Goal: Task Accomplishment & Management: Complete application form

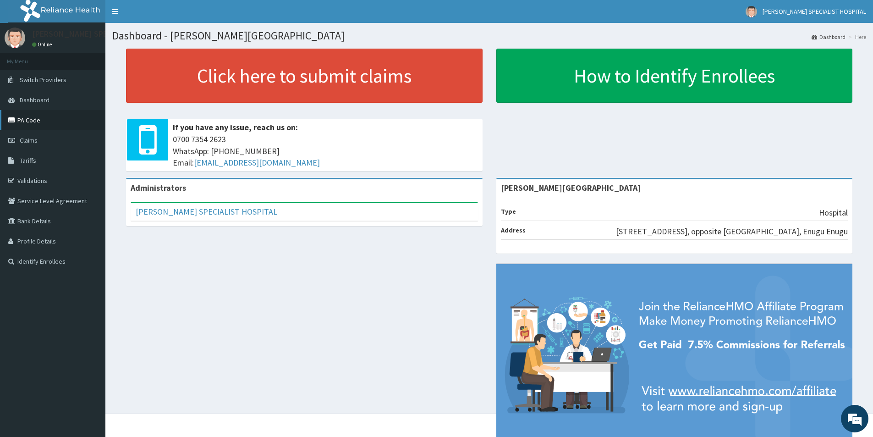
click at [28, 123] on link "PA Code" at bounding box center [52, 120] width 105 height 20
click at [57, 139] on link "Claims" at bounding box center [52, 140] width 105 height 20
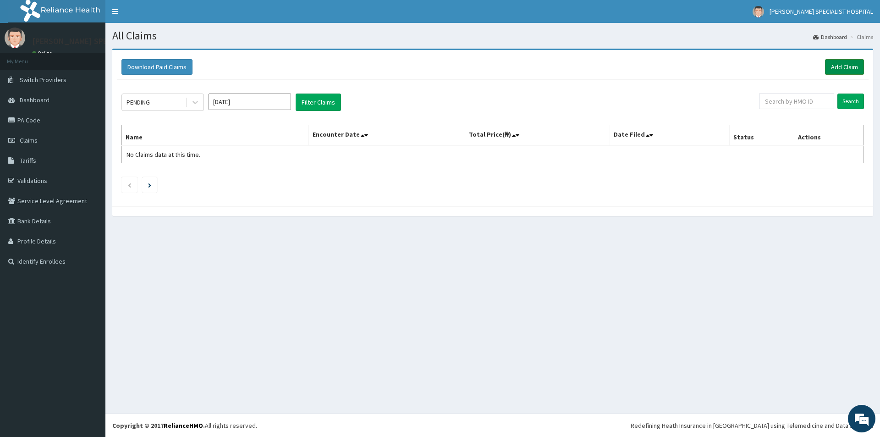
click at [847, 71] on link "Add Claim" at bounding box center [844, 67] width 39 height 16
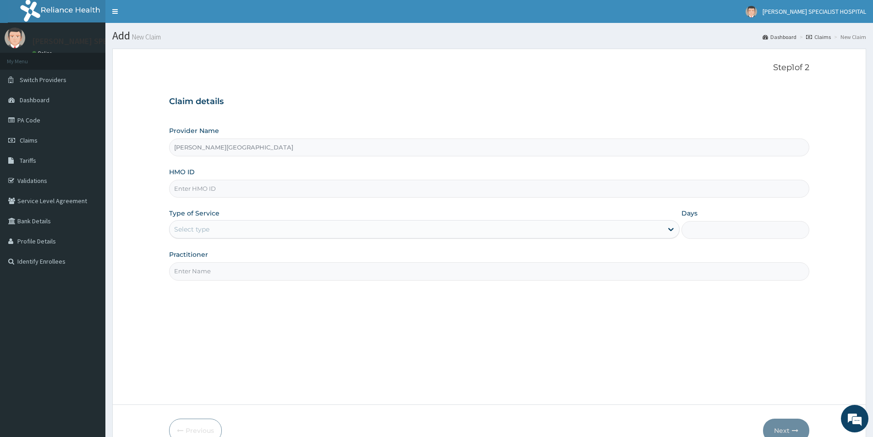
click at [277, 179] on div "HMO ID" at bounding box center [489, 182] width 640 height 30
click at [274, 179] on div "HMO ID" at bounding box center [489, 182] width 640 height 30
click at [225, 186] on input "HMO ID" at bounding box center [489, 189] width 640 height 18
paste input "AGU/10042/A"
type input "AGU/10042/A"
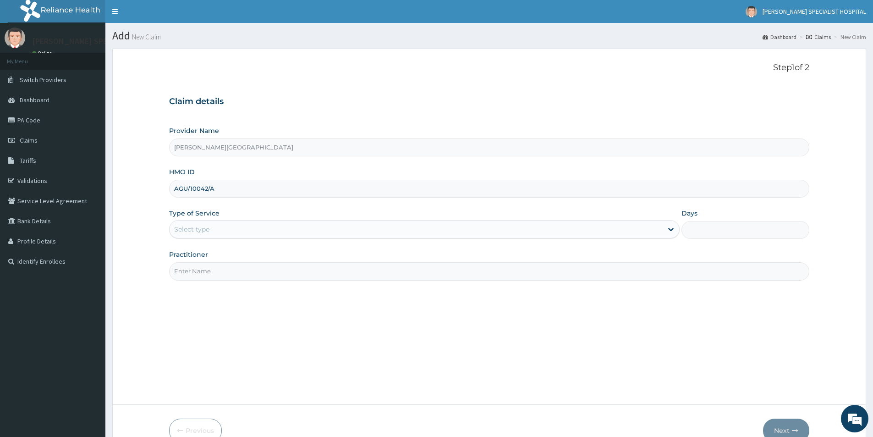
click at [202, 220] on div "Select type" at bounding box center [424, 229] width 511 height 18
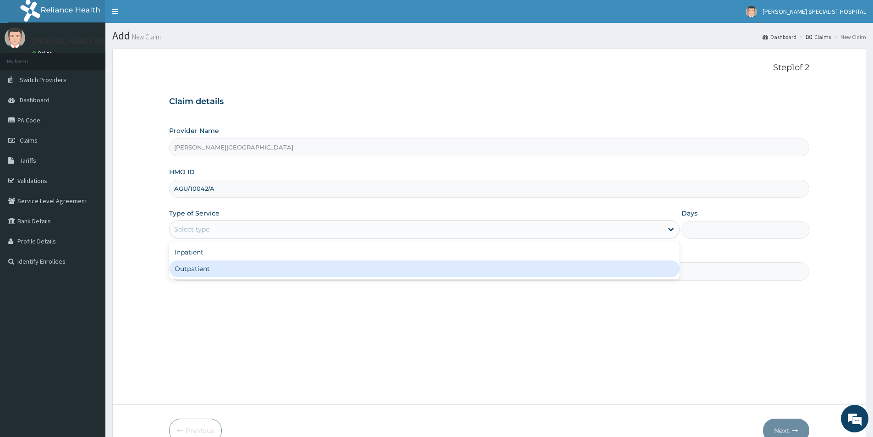
click at [193, 271] on div "Outpatient" at bounding box center [424, 268] width 511 height 17
type input "1"
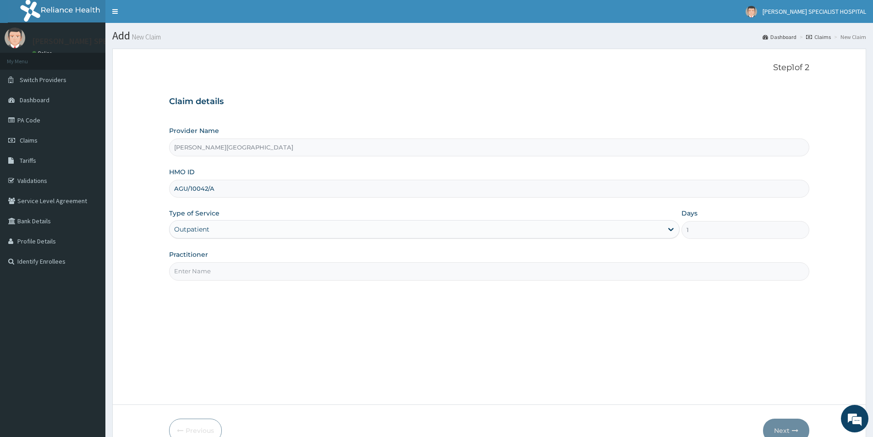
drag, startPoint x: 193, startPoint y: 260, endPoint x: 194, endPoint y: 266, distance: 6.6
click at [194, 265] on div "Practitioner" at bounding box center [489, 265] width 640 height 30
click at [197, 270] on input "Practitioner" at bounding box center [489, 271] width 640 height 18
type input "DR UDEALOR PETER"
click at [791, 424] on button "Next" at bounding box center [786, 430] width 46 height 24
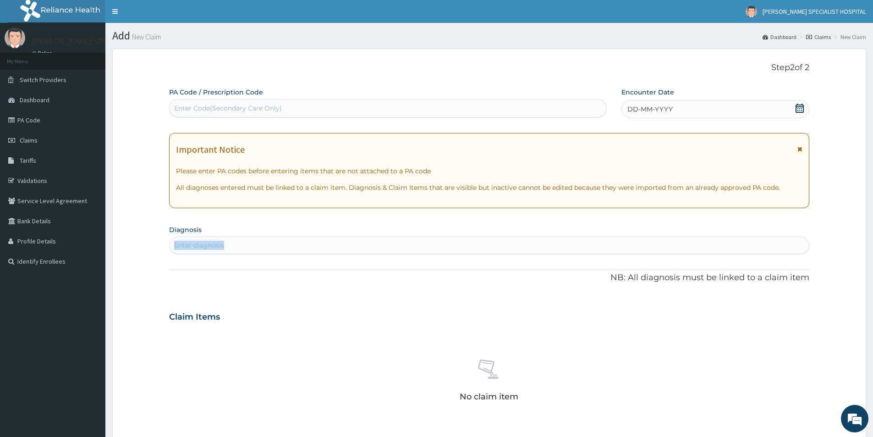
click at [253, 254] on section "Diagnosis Enter diagnosis" at bounding box center [489, 238] width 640 height 31
click at [654, 111] on span "DD-MM-YYYY" at bounding box center [649, 109] width 45 height 9
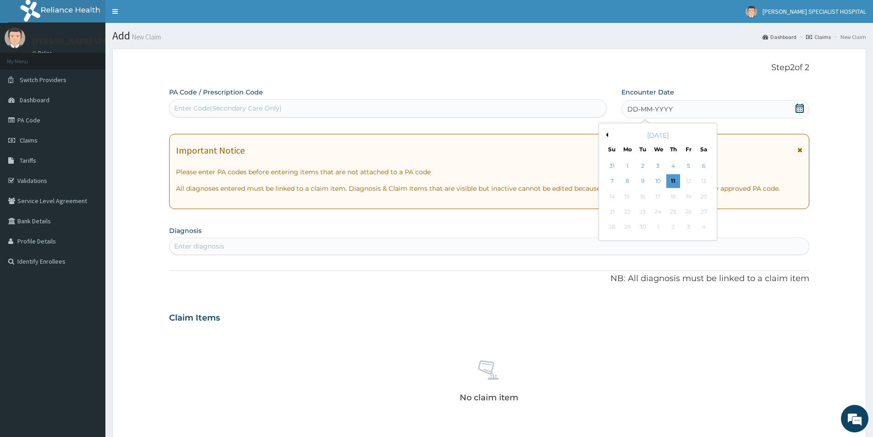
click at [607, 134] on button "Previous Month" at bounding box center [606, 134] width 5 height 5
click at [673, 218] on div "21" at bounding box center [673, 212] width 14 height 14
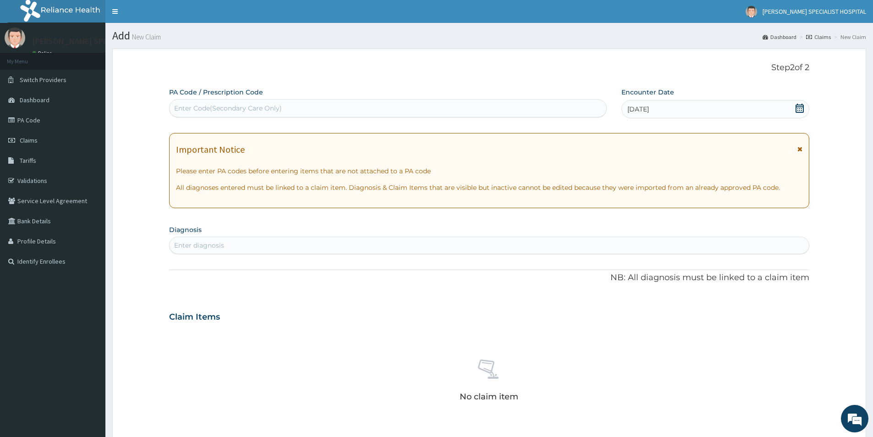
click at [183, 246] on div "Enter diagnosis" at bounding box center [199, 245] width 50 height 9
type input "MALARIA"
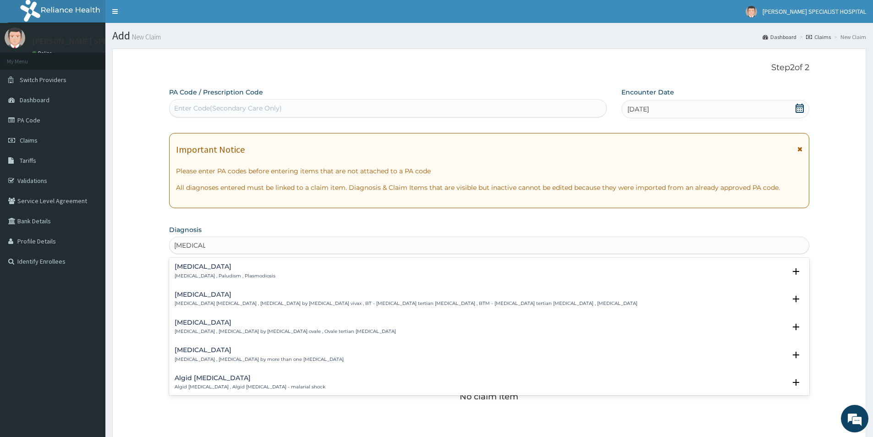
click at [204, 275] on p "Malaria , Paludism , Plasmodiosis" at bounding box center [225, 276] width 101 height 6
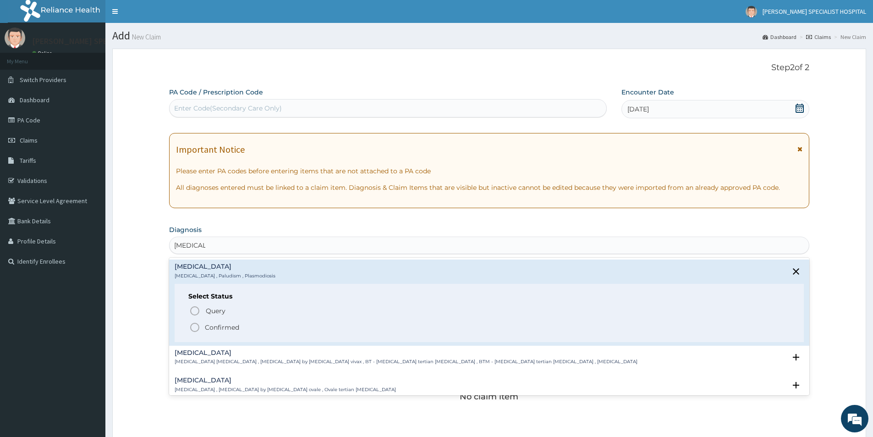
click at [199, 328] on icon "status option filled" at bounding box center [194, 327] width 11 height 11
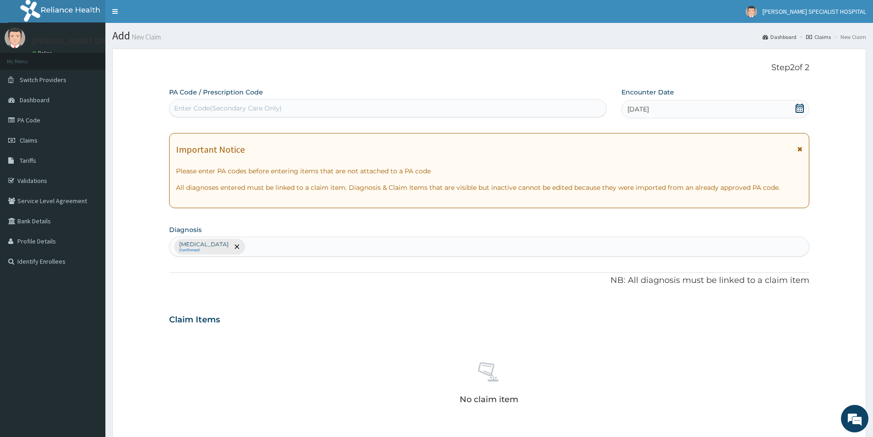
scroll to position [215, 0]
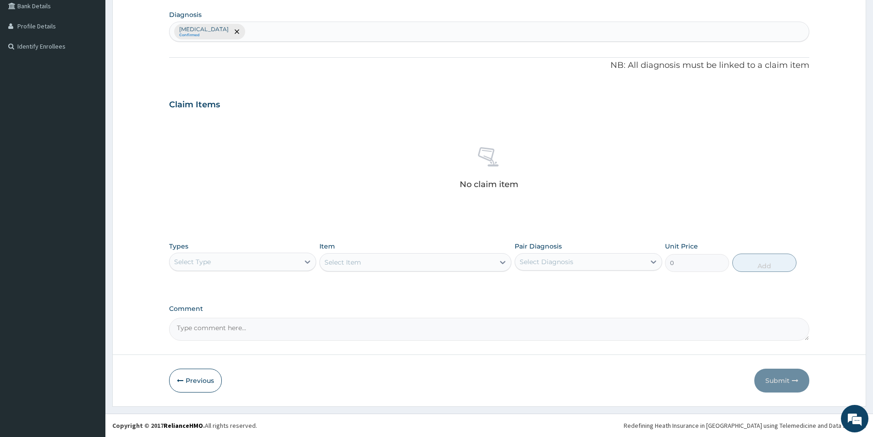
click at [189, 261] on div "Select Type" at bounding box center [192, 261] width 37 height 9
click at [214, 322] on div "Procedures" at bounding box center [242, 317] width 147 height 17
click at [328, 268] on div "Select Item" at bounding box center [415, 262] width 192 height 18
click at [416, 266] on div "Select Item" at bounding box center [407, 262] width 175 height 15
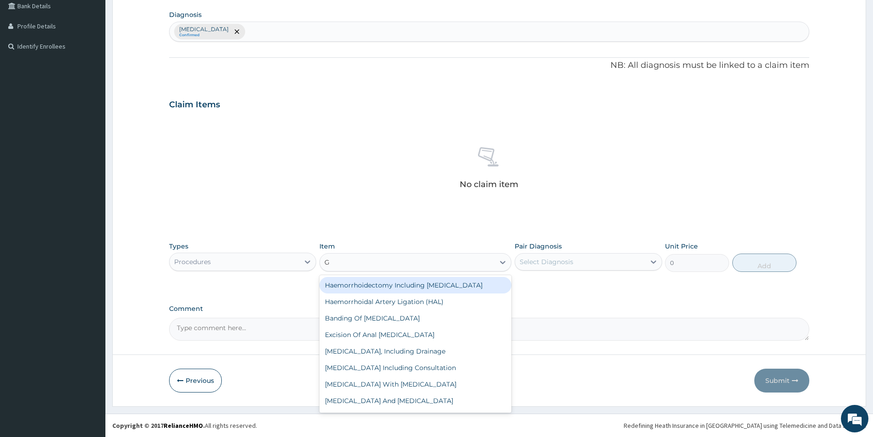
type input "GP"
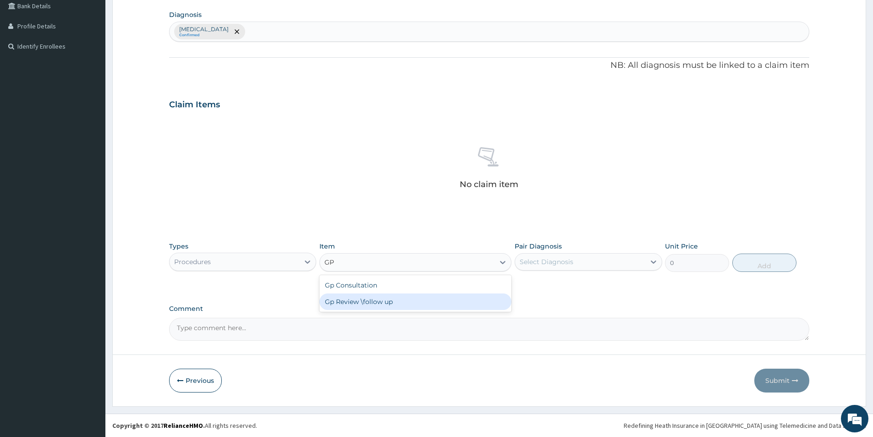
click at [402, 298] on div "Gp Review \follow up" at bounding box center [415, 301] width 192 height 17
type input "1000"
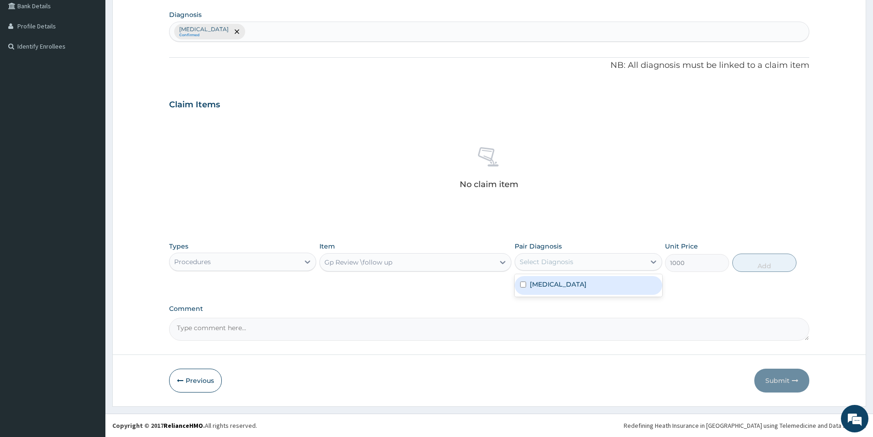
click at [551, 264] on div "Select Diagnosis" at bounding box center [547, 261] width 54 height 9
click at [550, 281] on label "Malaria" at bounding box center [558, 284] width 57 height 9
checkbox input "true"
click at [753, 270] on button "Add" at bounding box center [764, 262] width 64 height 18
type input "0"
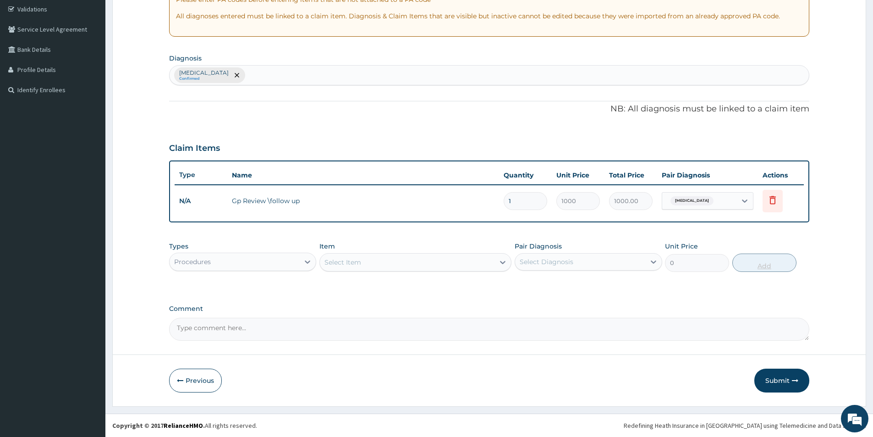
scroll to position [171, 0]
click at [268, 264] on div "Procedures" at bounding box center [235, 261] width 130 height 15
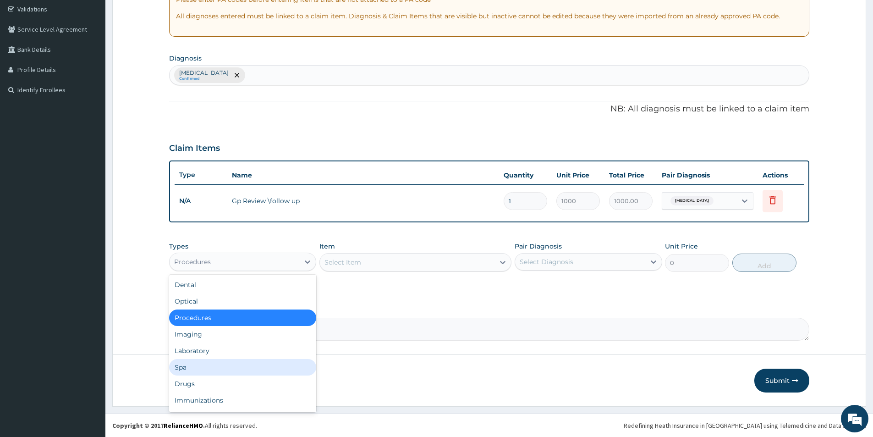
click at [259, 369] on div "Spa" at bounding box center [242, 367] width 147 height 17
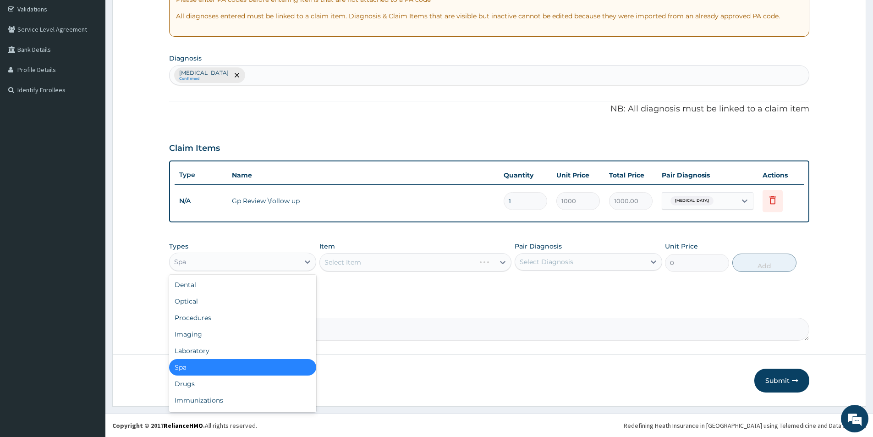
click at [234, 263] on div "Spa" at bounding box center [235, 261] width 130 height 15
click at [243, 388] on div "Drugs" at bounding box center [242, 383] width 147 height 17
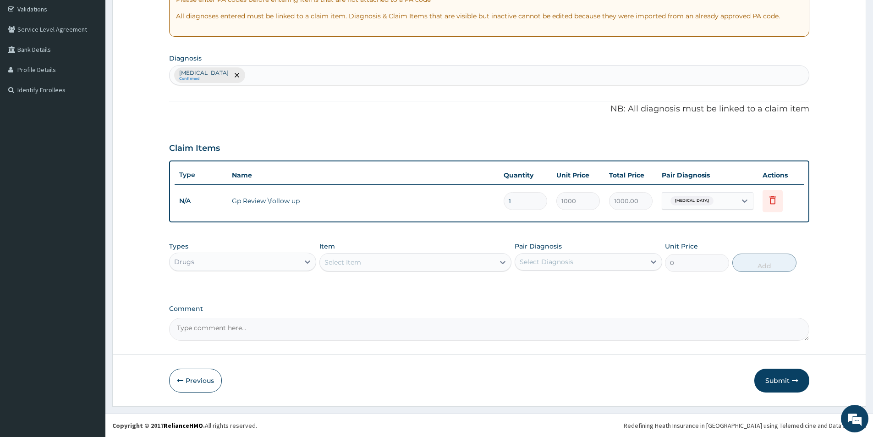
click at [478, 272] on div "Types Drugs Item Select Item Pair Diagnosis Select Diagnosis Unit Price 0 Add" at bounding box center [489, 256] width 640 height 39
click at [457, 258] on div "Select Item" at bounding box center [407, 262] width 175 height 15
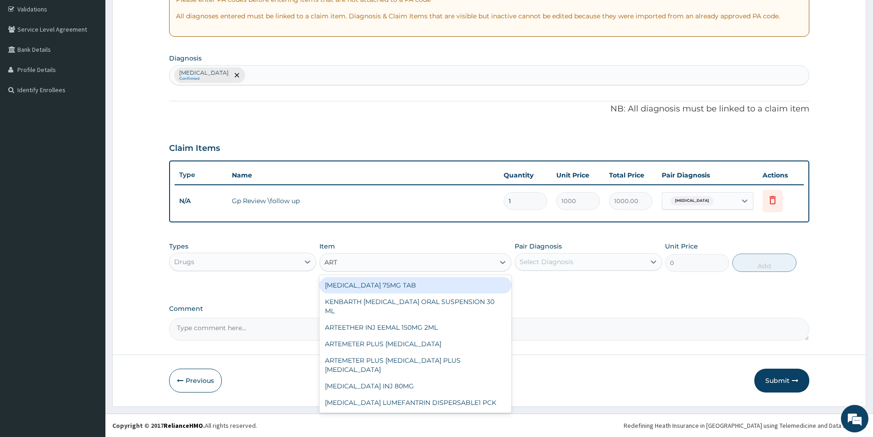
type input "ART"
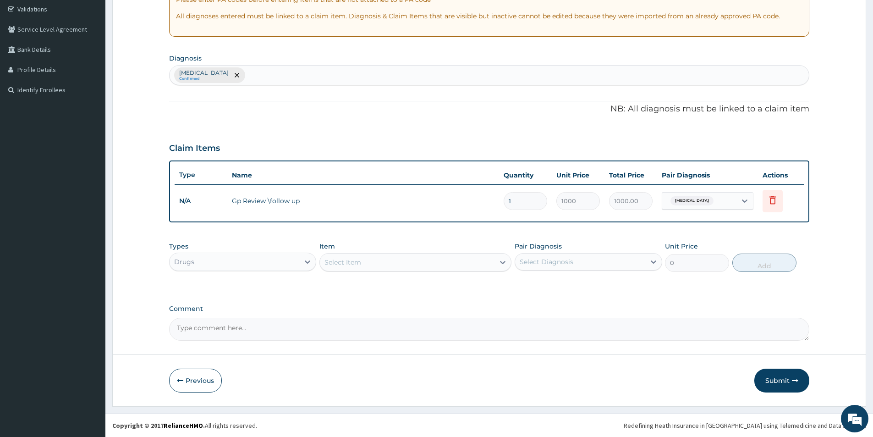
click at [387, 265] on div "Select Item" at bounding box center [407, 262] width 175 height 15
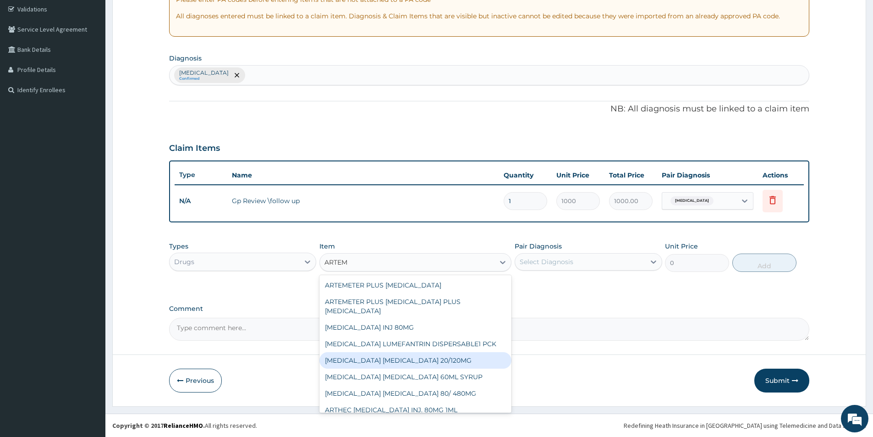
type input "ARTEM"
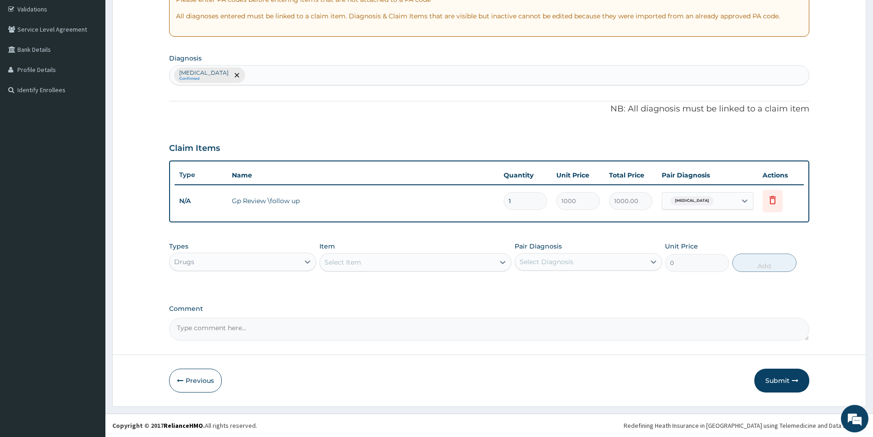
click at [358, 255] on div "Select Item" at bounding box center [407, 262] width 175 height 15
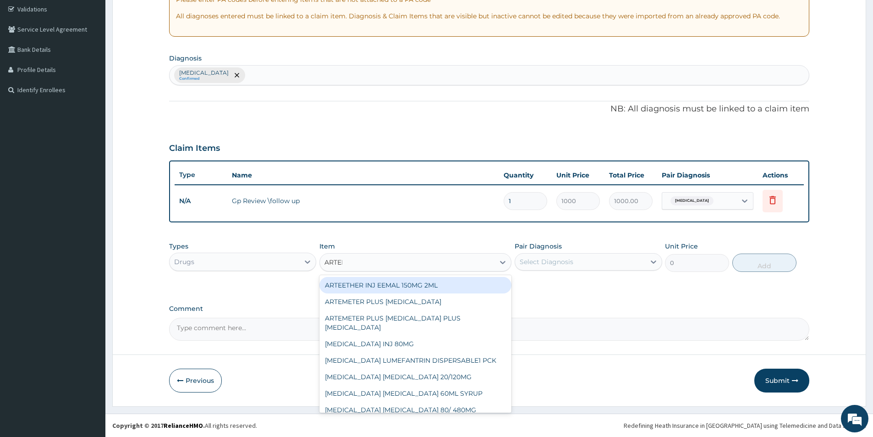
type input "ARTEME"
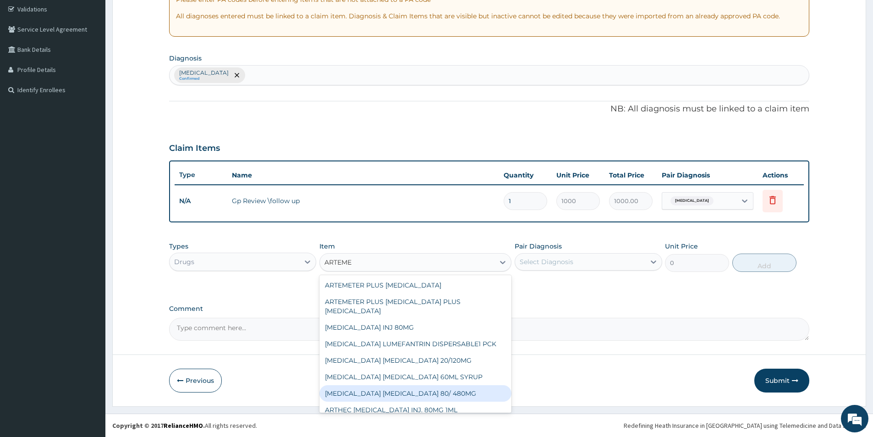
click at [421, 396] on div "ARTEMETHER LUMEFANTRINE 80/ 480MG" at bounding box center [415, 393] width 192 height 17
type input "337.5"
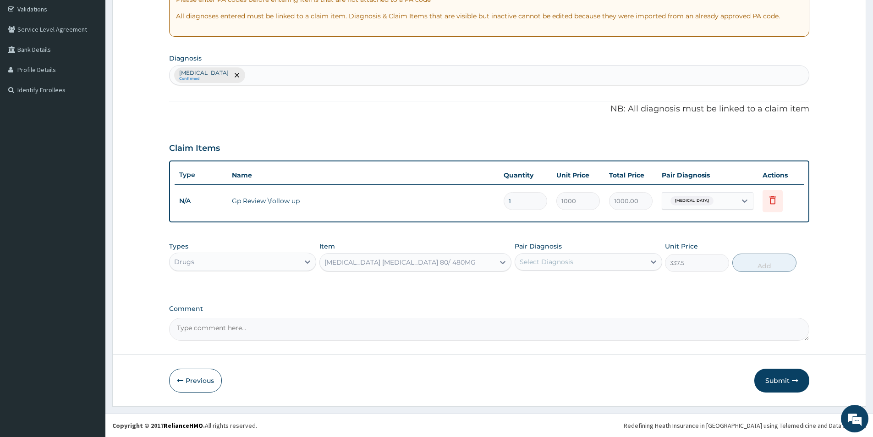
click at [475, 263] on div "ARTEMETHER LUMEFANTRINE 80/ 480MG" at bounding box center [407, 262] width 175 height 15
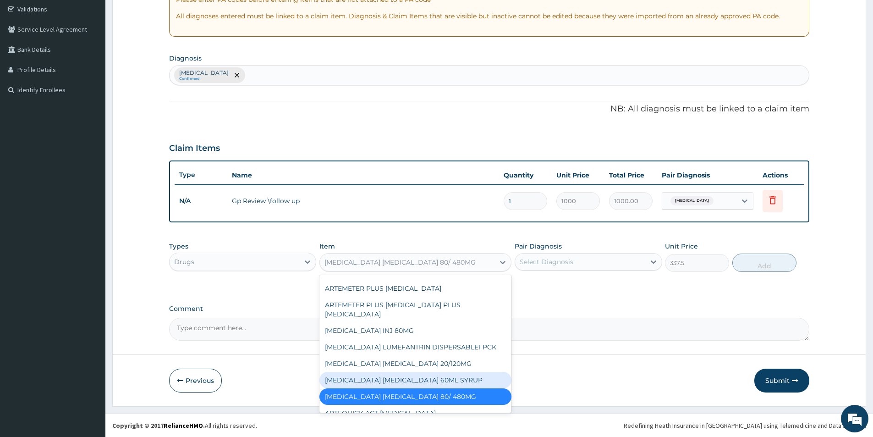
scroll to position [10305, 0]
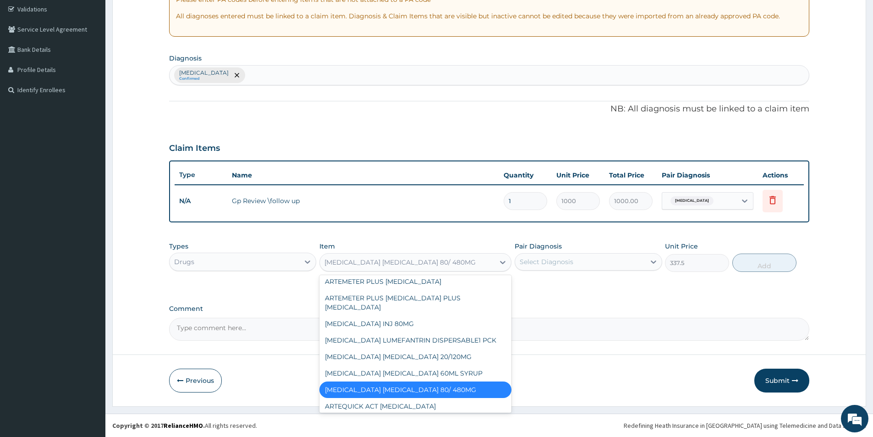
click at [468, 381] on div "ARTEMETHER LUMEFANTRINE 80/ 480MG" at bounding box center [415, 389] width 192 height 17
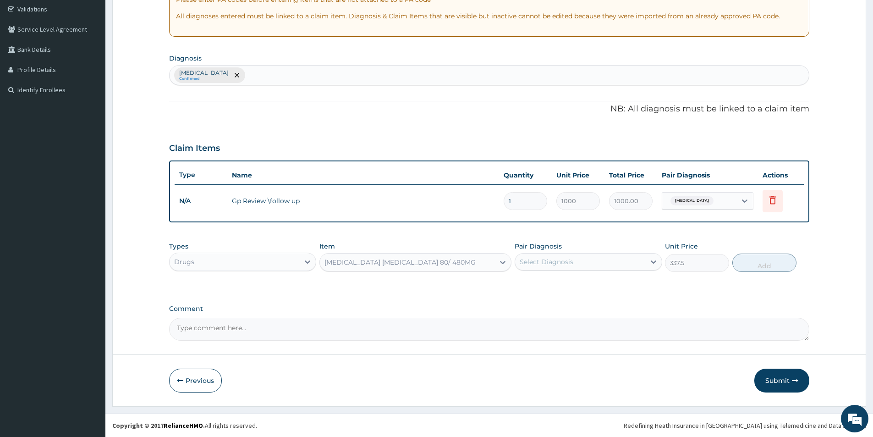
click at [563, 259] on div "Select Diagnosis" at bounding box center [547, 261] width 54 height 9
click at [542, 283] on label "Malaria" at bounding box center [558, 284] width 57 height 9
checkbox input "true"
click at [754, 254] on button "Add" at bounding box center [764, 262] width 64 height 18
type input "0"
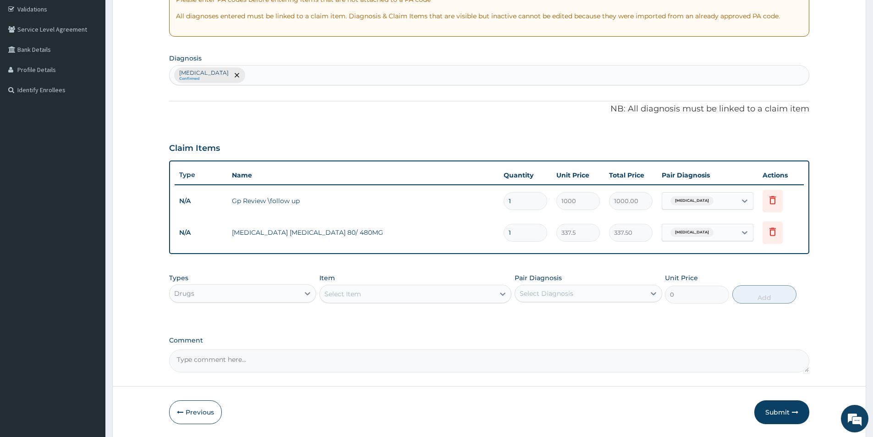
click at [510, 231] on input "1" at bounding box center [526, 233] width 44 height 18
type input "0.00"
type input "6"
type input "2025.00"
type input "6"
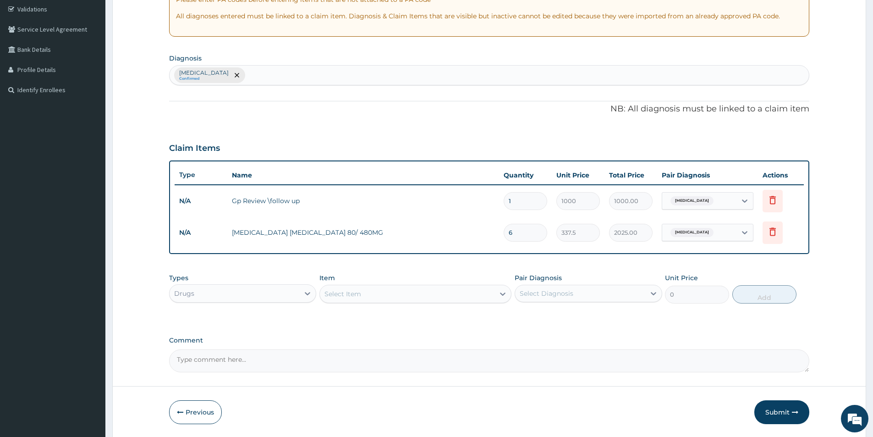
click at [334, 296] on div "Select Item" at bounding box center [343, 293] width 37 height 9
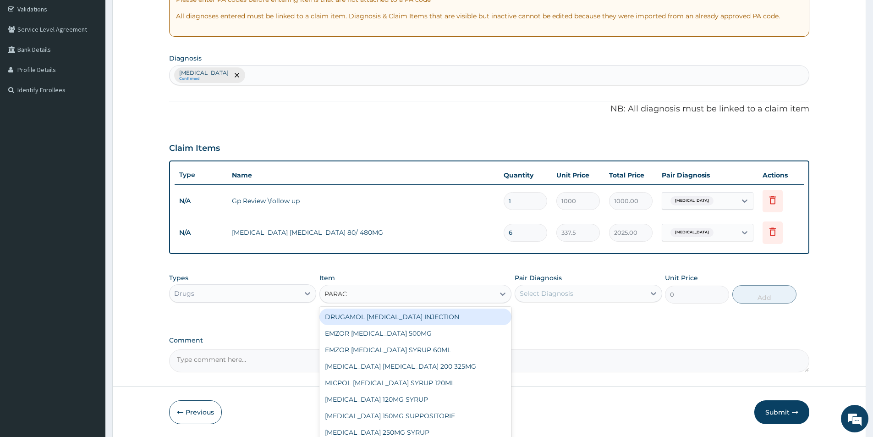
type input "PARACE"
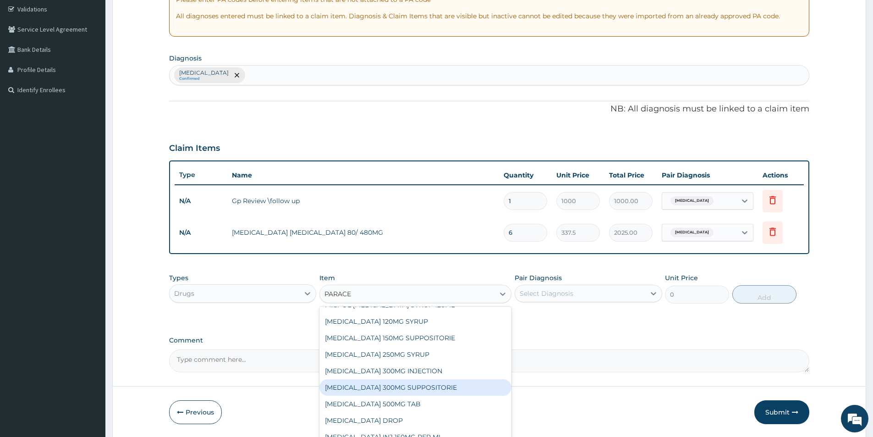
scroll to position [81, 0]
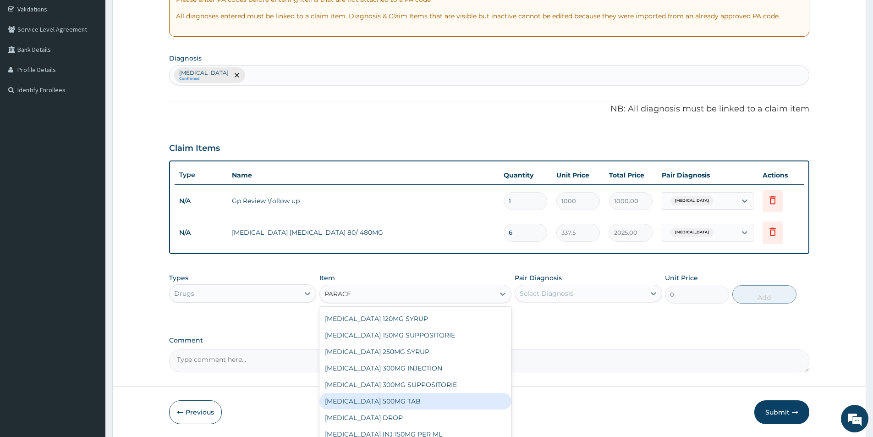
click at [423, 399] on div "PARACETAMOL 500MG TAB" at bounding box center [415, 401] width 192 height 17
type input "6.75"
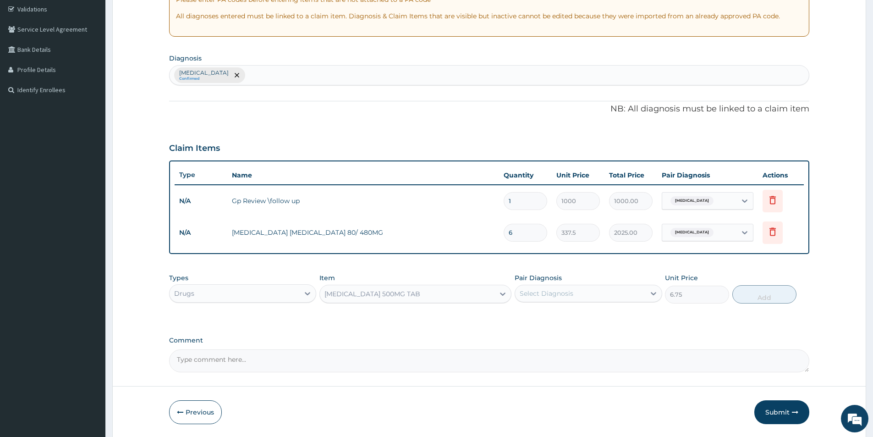
click at [594, 286] on div "Select Diagnosis" at bounding box center [580, 293] width 130 height 15
click at [585, 321] on div "Malaria" at bounding box center [588, 317] width 147 height 19
checkbox input "true"
click at [765, 300] on button "Add" at bounding box center [764, 294] width 64 height 18
type input "0"
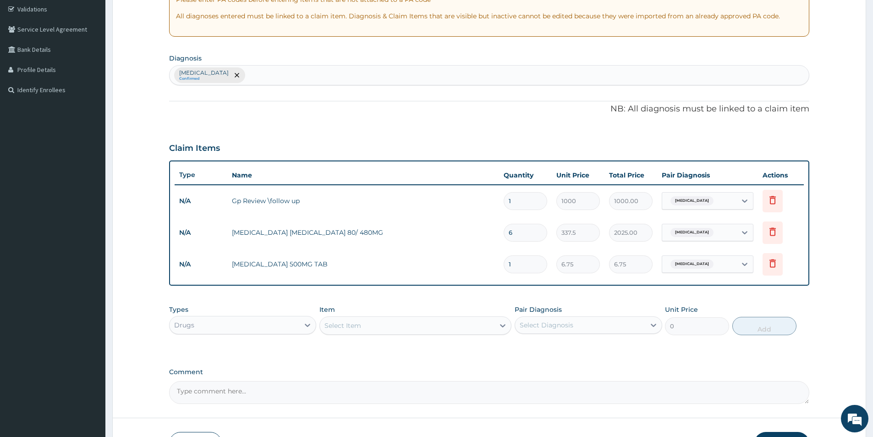
type input "0.00"
type input "3"
type input "20.25"
type input "30"
type input "202.50"
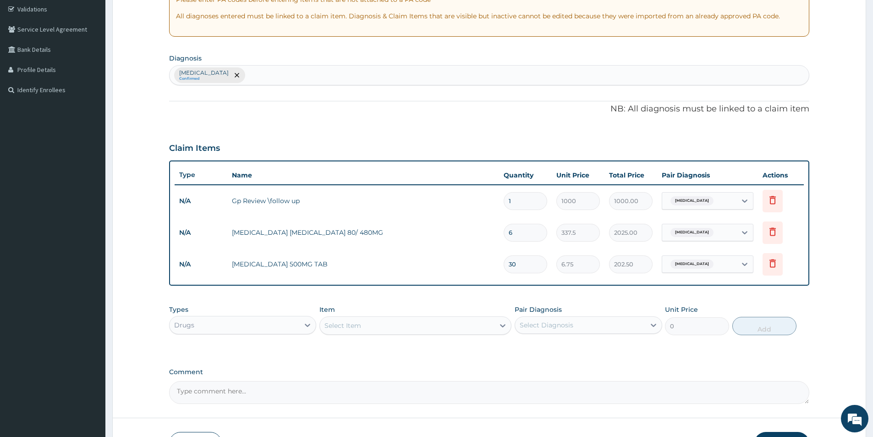
type input "30"
click at [387, 331] on div "Select Item" at bounding box center [407, 325] width 175 height 15
click at [354, 330] on div "Select Item" at bounding box center [407, 325] width 175 height 15
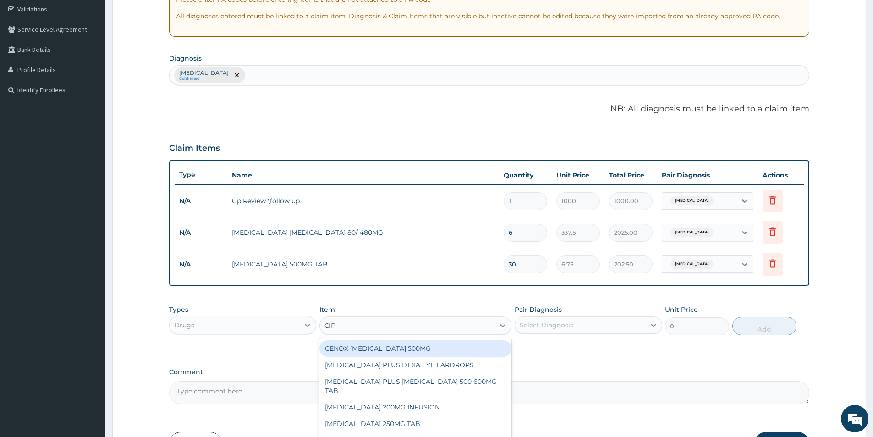
type input "CIPRO"
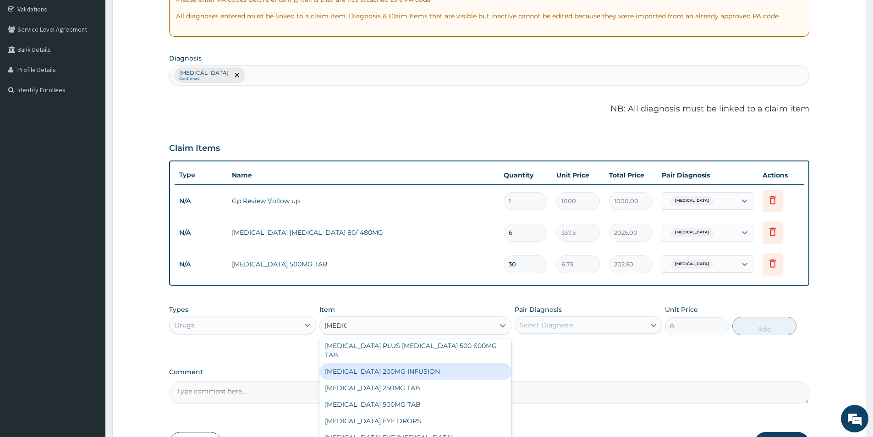
scroll to position [38, 0]
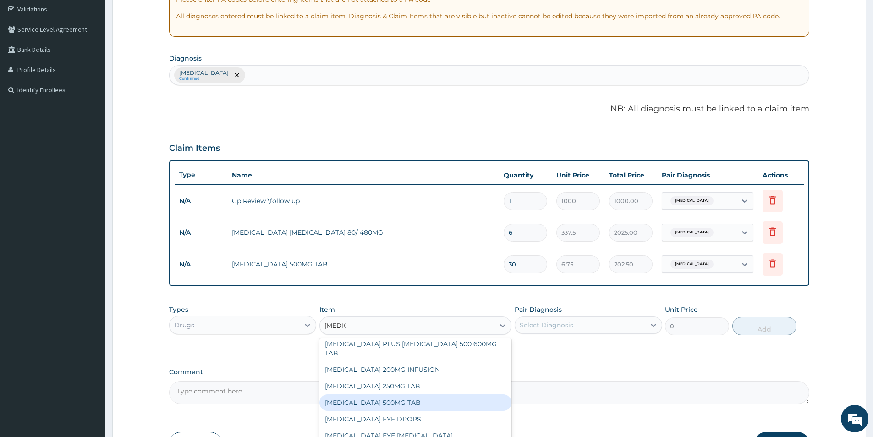
click at [420, 394] on div "CIPROFLOXACIN 500MG TAB" at bounding box center [415, 402] width 192 height 17
type input "1620"
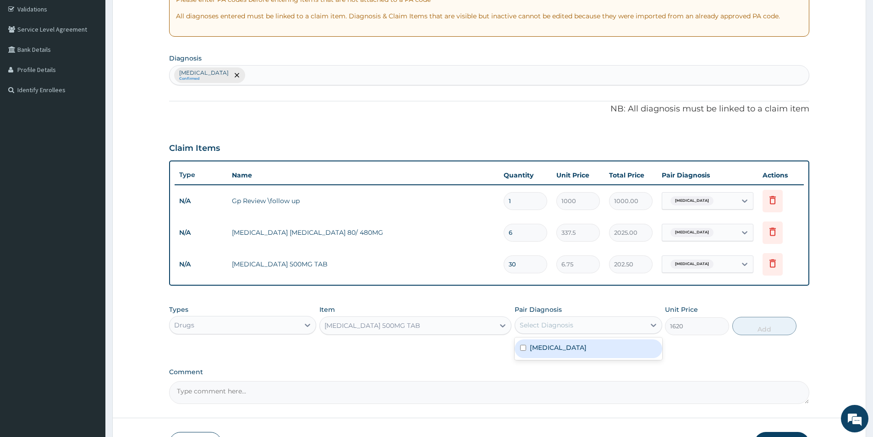
click at [621, 329] on div "Select Diagnosis" at bounding box center [580, 325] width 130 height 15
click at [583, 344] on div "Malaria" at bounding box center [588, 348] width 147 height 19
checkbox input "true"
click at [760, 330] on button "Add" at bounding box center [764, 326] width 64 height 18
type input "0"
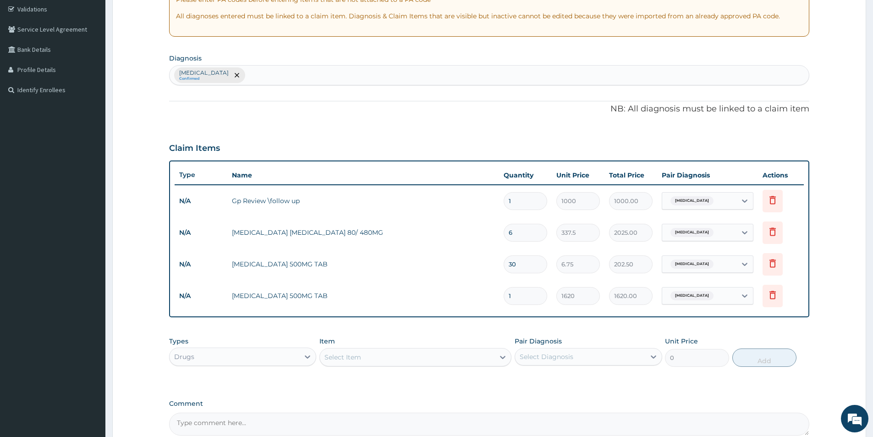
type input "14"
type input "22680.00"
type input "1"
type input "1620.00"
type input "10"
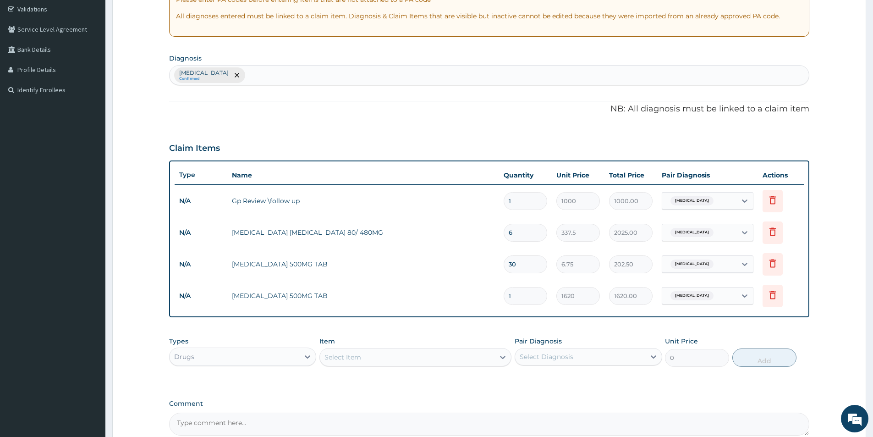
type input "16200.00"
type input "1"
type input "1620.00"
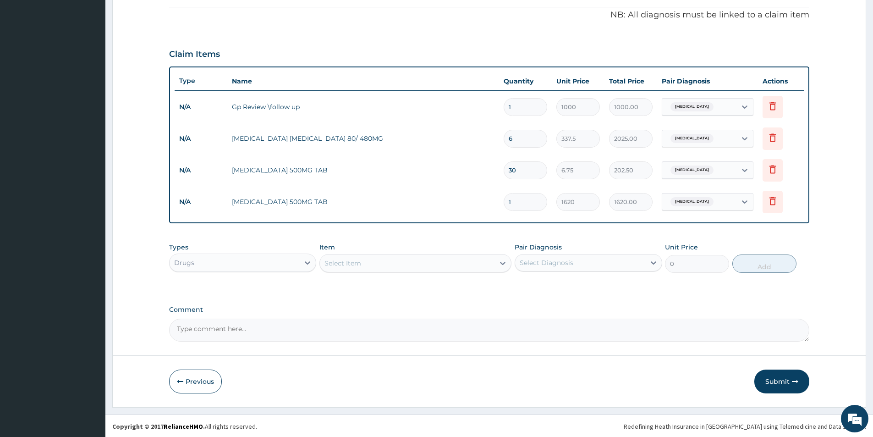
scroll to position [266, 0]
type input "1"
click at [768, 381] on button "Submit" at bounding box center [781, 381] width 55 height 24
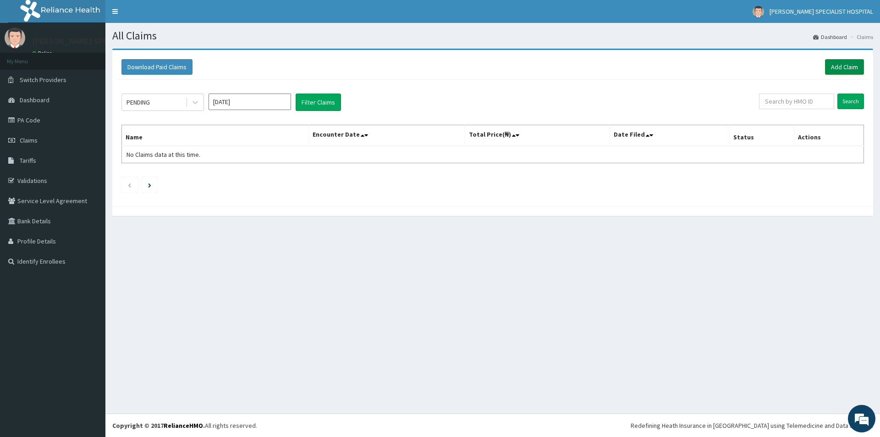
click at [851, 71] on link "Add Claim" at bounding box center [844, 67] width 39 height 16
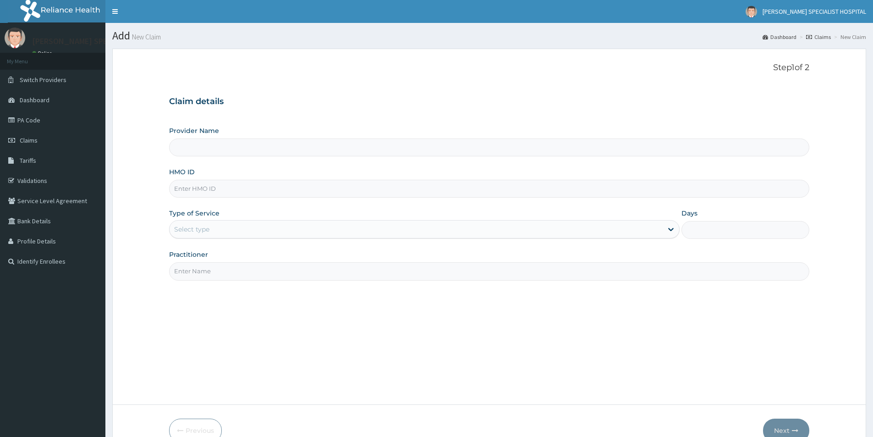
click at [246, 192] on input "HMO ID" at bounding box center [489, 189] width 640 height 18
type input "[PERSON_NAME][GEOGRAPHIC_DATA]"
paste input "NBC/10145/B"
type input "NBC/10145/B"
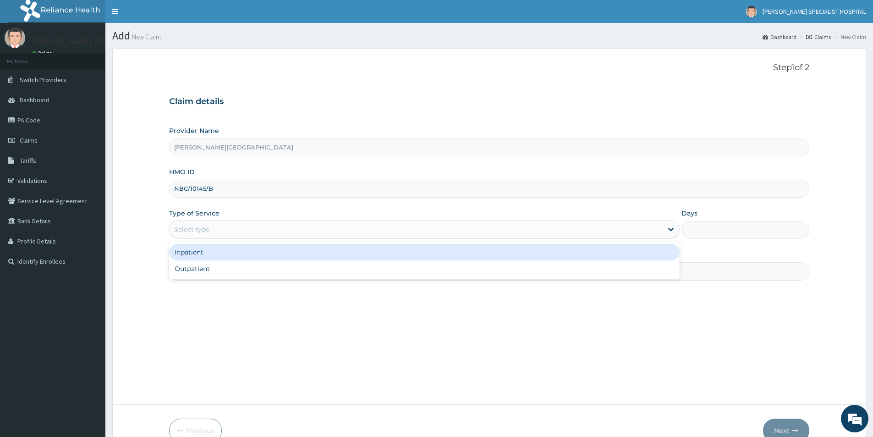
click at [270, 222] on div "Select type" at bounding box center [416, 229] width 493 height 15
click at [250, 259] on div "Inpatient" at bounding box center [424, 252] width 511 height 17
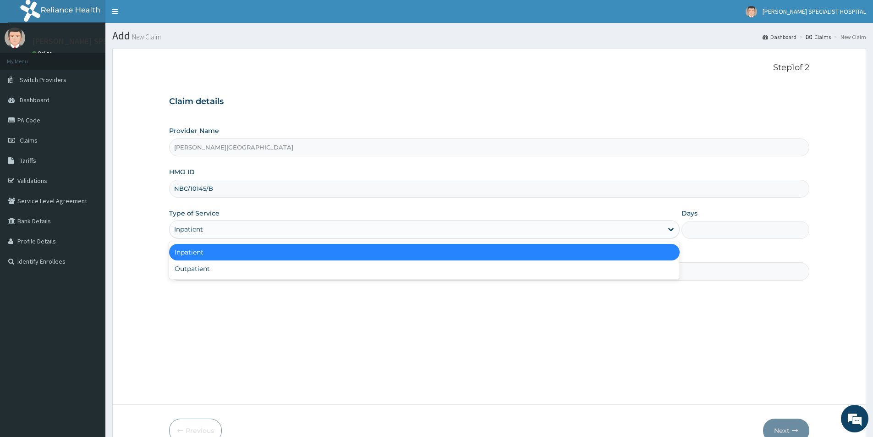
click at [236, 223] on div "Inpatient" at bounding box center [416, 229] width 493 height 15
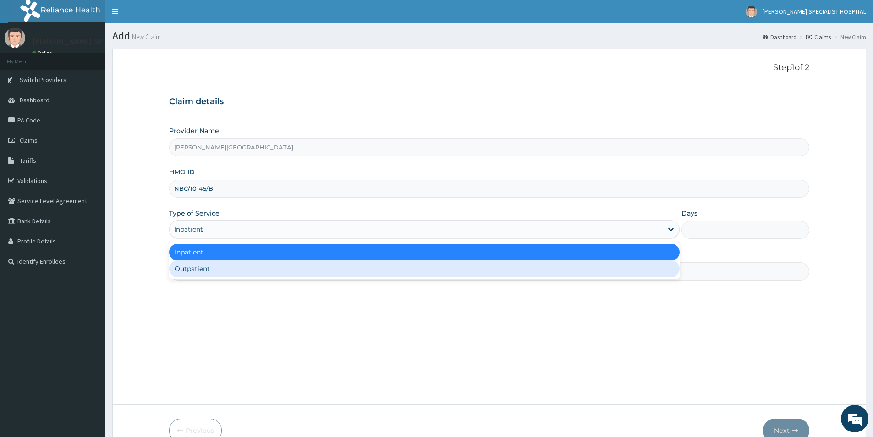
click at [237, 260] on div "Outpatient" at bounding box center [424, 268] width 511 height 17
type input "1"
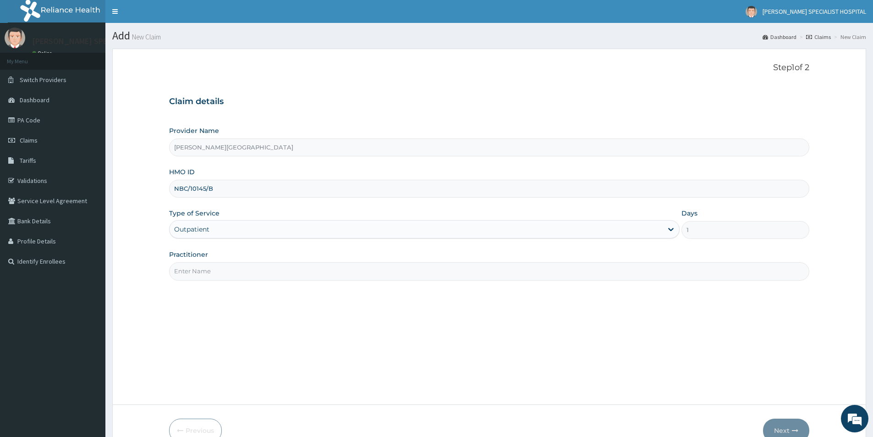
click at [217, 265] on input "Practitioner" at bounding box center [489, 271] width 640 height 18
type input "DR [PERSON_NAME]"
click at [766, 429] on button "Next" at bounding box center [786, 430] width 46 height 24
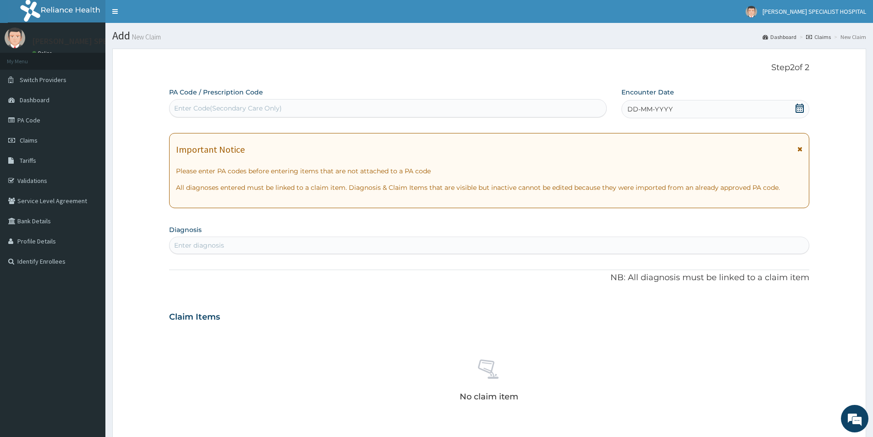
drag, startPoint x: 185, startPoint y: 107, endPoint x: 226, endPoint y: 94, distance: 43.0
click at [187, 107] on div "Enter Code(Secondary Care Only)" at bounding box center [228, 108] width 108 height 9
paste input "PA/71BA85"
type input "PA/71BA85"
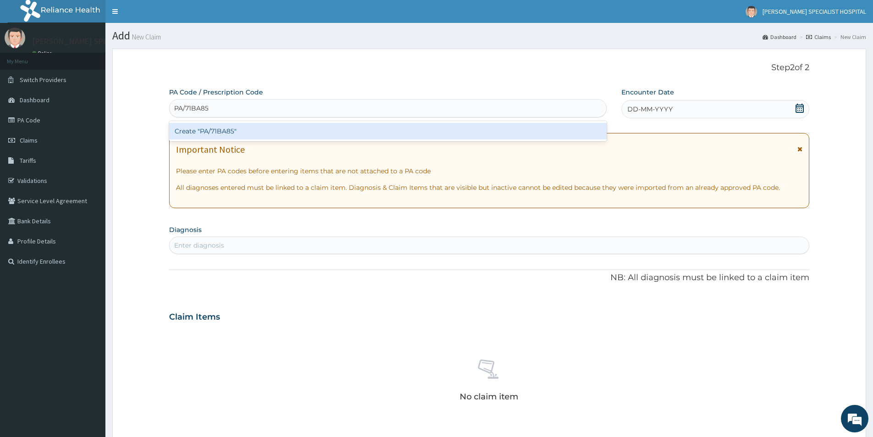
click at [267, 130] on div "Create "PA/71BA85"" at bounding box center [388, 131] width 438 height 17
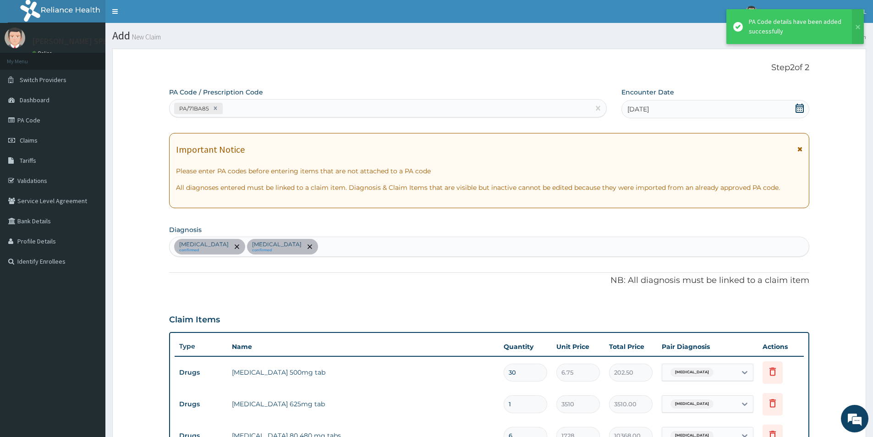
scroll to position [249, 0]
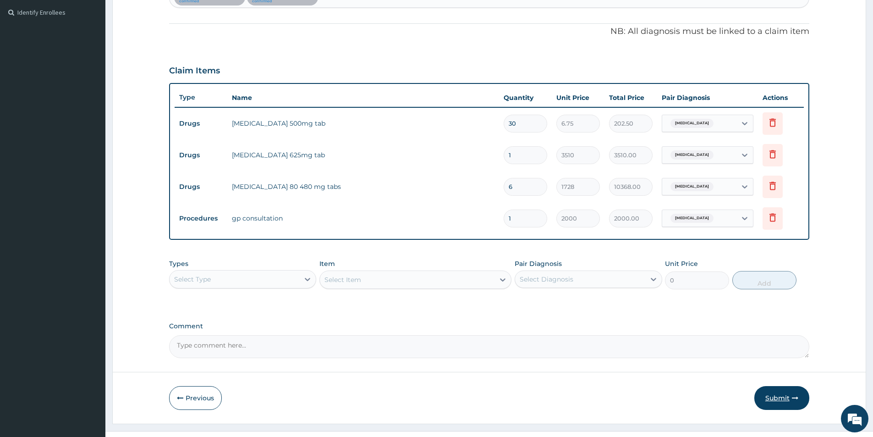
click at [770, 395] on button "Submit" at bounding box center [781, 398] width 55 height 24
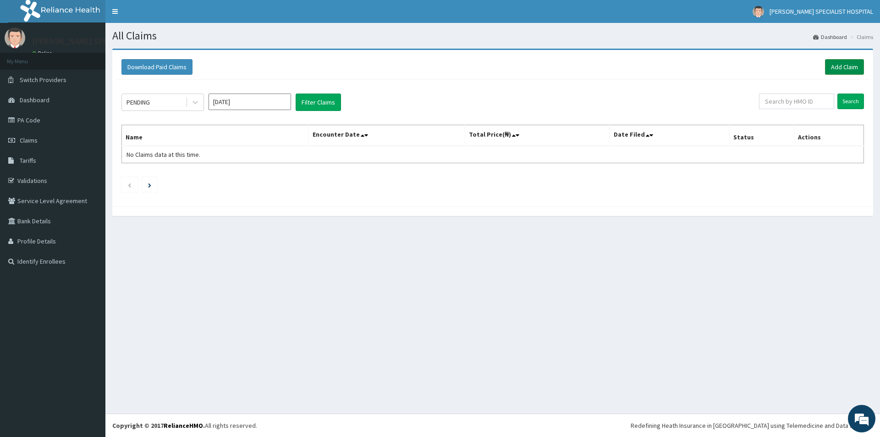
click at [847, 63] on link "Add Claim" at bounding box center [844, 67] width 39 height 16
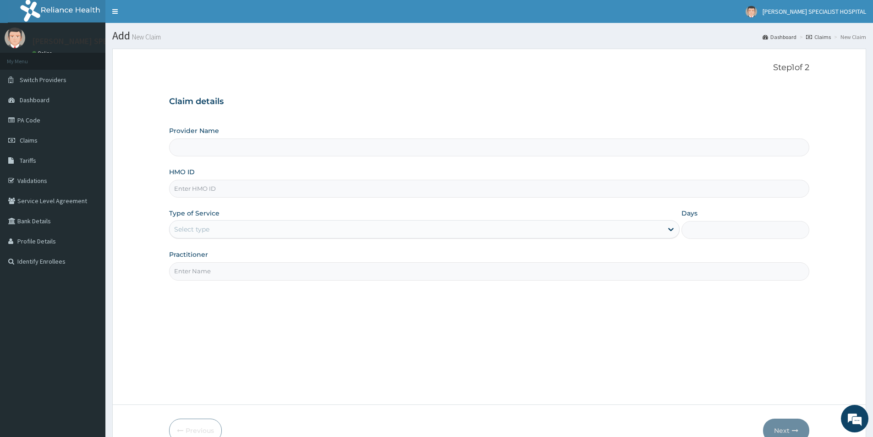
click at [299, 182] on input "HMO ID" at bounding box center [489, 189] width 640 height 18
paste input "NBC/10145/C"
click at [286, 237] on div "Select type" at bounding box center [424, 229] width 511 height 18
click at [271, 228] on div "Select type" at bounding box center [416, 229] width 493 height 15
click at [237, 223] on div "Select type" at bounding box center [416, 229] width 493 height 15
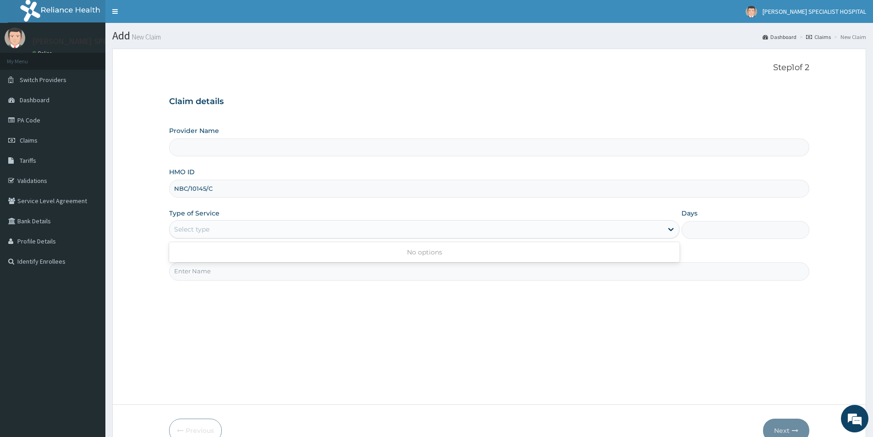
click at [252, 226] on div "Select type" at bounding box center [416, 229] width 493 height 15
click at [285, 233] on div "Select type" at bounding box center [416, 229] width 493 height 15
click at [645, 228] on div "Select type" at bounding box center [416, 229] width 493 height 15
drag, startPoint x: 500, startPoint y: 242, endPoint x: 456, endPoint y: 250, distance: 44.3
click at [461, 250] on div "No options" at bounding box center [424, 252] width 511 height 20
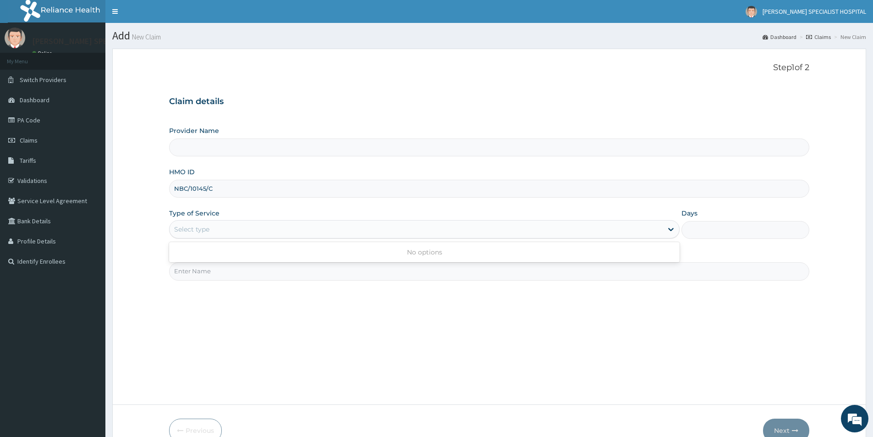
drag, startPoint x: 456, startPoint y: 250, endPoint x: 381, endPoint y: 221, distance: 80.3
click at [449, 250] on div "No options" at bounding box center [424, 252] width 511 height 17
click at [354, 188] on input "NBC/10145/C" at bounding box center [489, 189] width 640 height 18
type input "NBC/10145/C"
click at [250, 232] on div "Select type" at bounding box center [416, 229] width 493 height 15
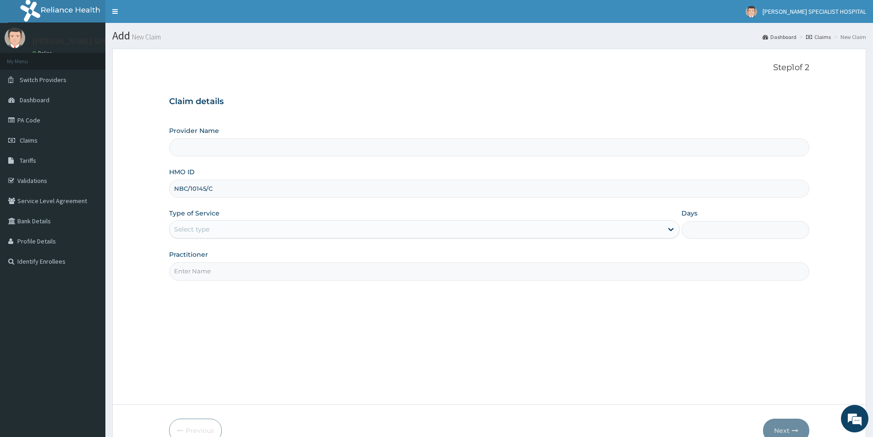
click at [250, 232] on div "Select type" at bounding box center [416, 229] width 493 height 15
click at [250, 231] on div "Select type" at bounding box center [416, 229] width 493 height 15
click at [224, 230] on div "Select type" at bounding box center [416, 229] width 493 height 15
click at [228, 256] on div "No options" at bounding box center [424, 252] width 511 height 17
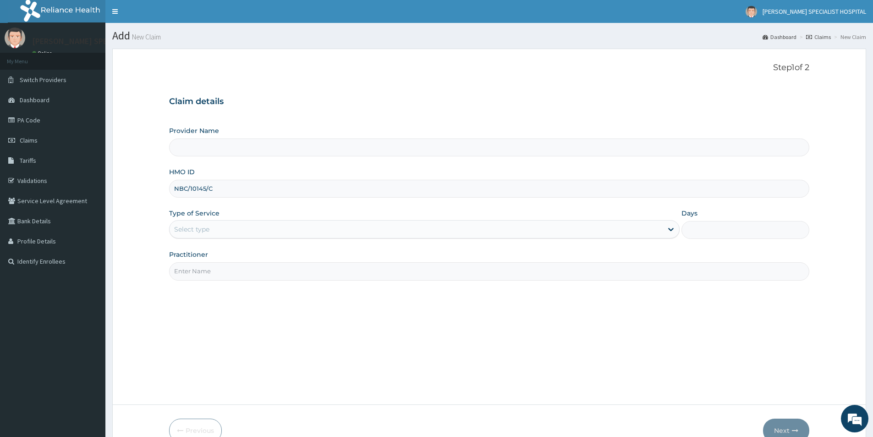
drag, startPoint x: 439, startPoint y: 302, endPoint x: 427, endPoint y: 298, distance: 12.5
click at [436, 301] on div "Step 1 of 2 Claim details Provider Name HMO ID NBC/10145/C Type of Service Sele…" at bounding box center [489, 227] width 640 height 328
drag, startPoint x: 250, startPoint y: 253, endPoint x: 250, endPoint y: 270, distance: 16.5
click at [250, 270] on div "Practitioner" at bounding box center [489, 265] width 640 height 30
click at [250, 270] on input "Practitioner" at bounding box center [489, 271] width 640 height 18
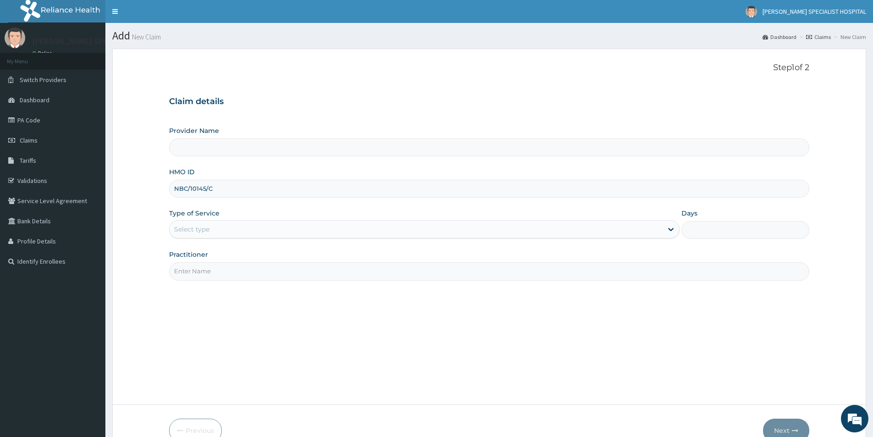
type input "DR [PERSON_NAME]"
click at [232, 225] on div "Select type" at bounding box center [416, 229] width 493 height 15
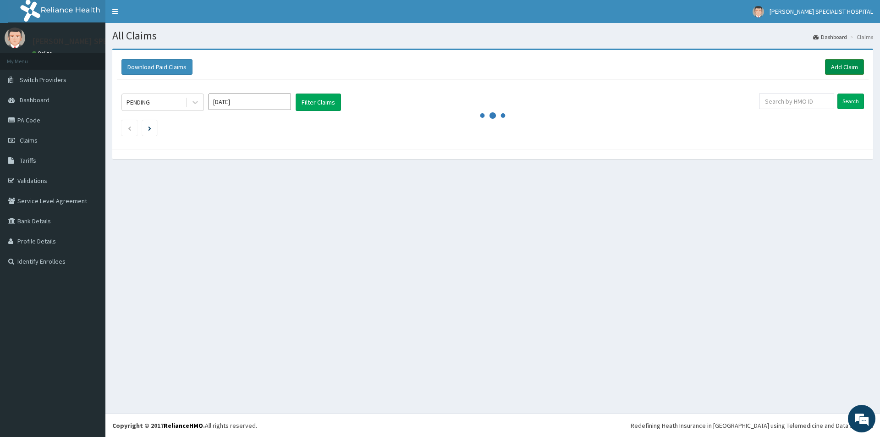
click at [844, 70] on link "Add Claim" at bounding box center [844, 67] width 39 height 16
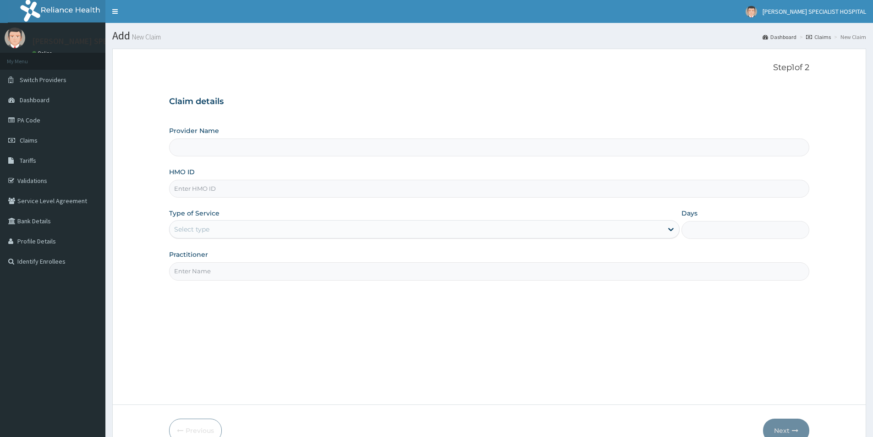
click at [219, 189] on input "HMO ID" at bounding box center [489, 189] width 640 height 18
type input "Livingston Specialist Hospital"
paste input "NBC/10145/C"
type input "NBC/10145/C"
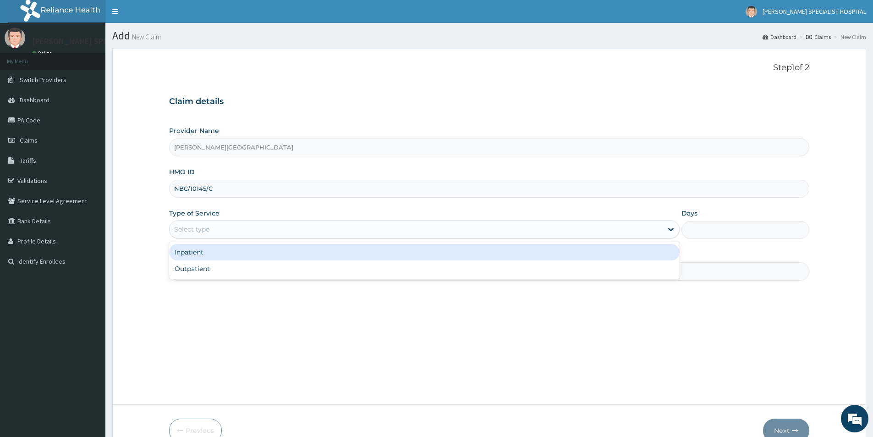
click at [277, 233] on div "Select type" at bounding box center [416, 229] width 493 height 15
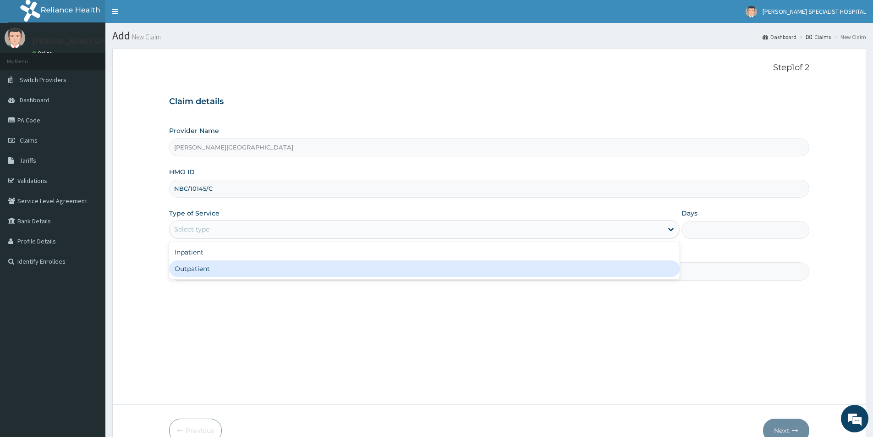
click at [253, 267] on div "Outpatient" at bounding box center [424, 268] width 511 height 17
type input "1"
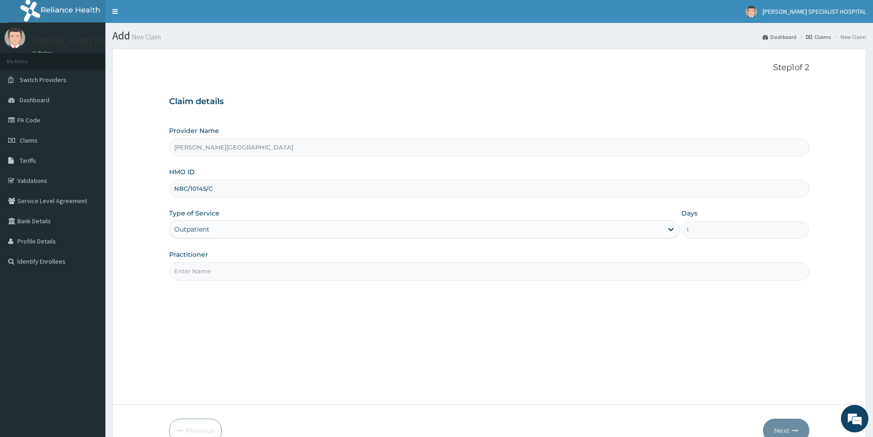
click at [223, 261] on div "Practitioner" at bounding box center [489, 265] width 640 height 30
drag, startPoint x: 220, startPoint y: 275, endPoint x: 233, endPoint y: 275, distance: 12.9
click at [220, 275] on input "Practitioner" at bounding box center [489, 271] width 640 height 18
type input "DR UDEALOR PETER"
drag, startPoint x: 868, startPoint y: 423, endPoint x: 814, endPoint y: 427, distance: 53.8
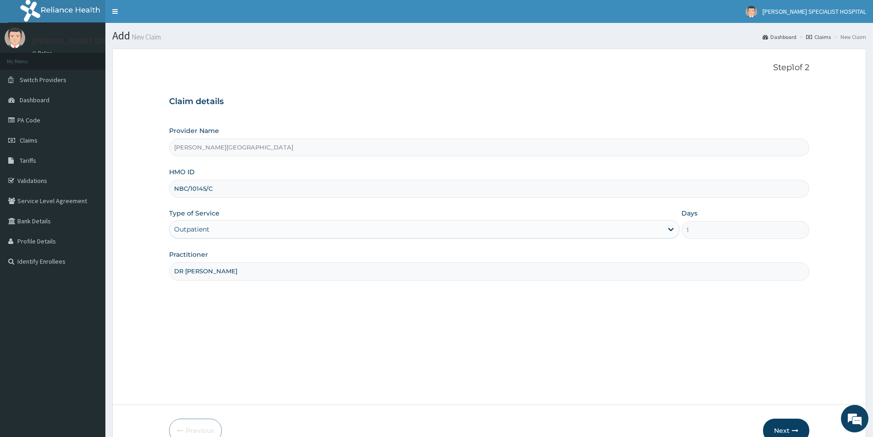
click at [830, 424] on body "R EL Toggle navigation LIVINGSTON SPECIALIST HOSPITAL LIVINGSTON SPECIALIST HOS…" at bounding box center [436, 243] width 873 height 487
click at [793, 431] on icon "button" at bounding box center [795, 430] width 6 height 6
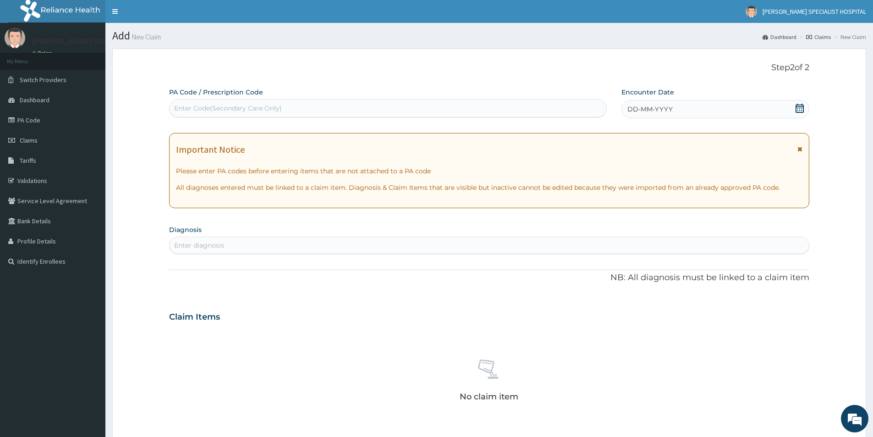
drag, startPoint x: 257, startPoint y: 104, endPoint x: 358, endPoint y: 47, distance: 115.6
click at [257, 105] on div "Enter Code(Secondary Care Only)" at bounding box center [228, 108] width 108 height 9
click at [277, 110] on div "Enter Code(Secondary Care Only)" at bounding box center [228, 108] width 108 height 9
paste input "PA/A1CF0E"
type input "PA/A1CF0E"
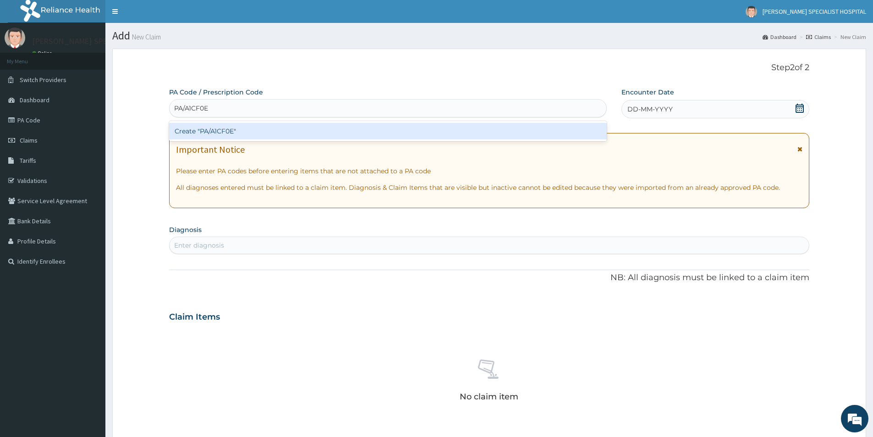
click at [247, 136] on div "Create "PA/A1CF0E"" at bounding box center [388, 131] width 438 height 17
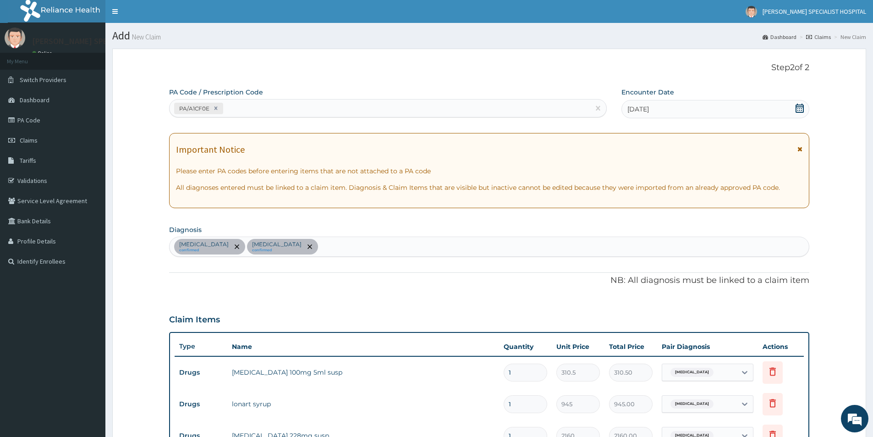
scroll to position [249, 0]
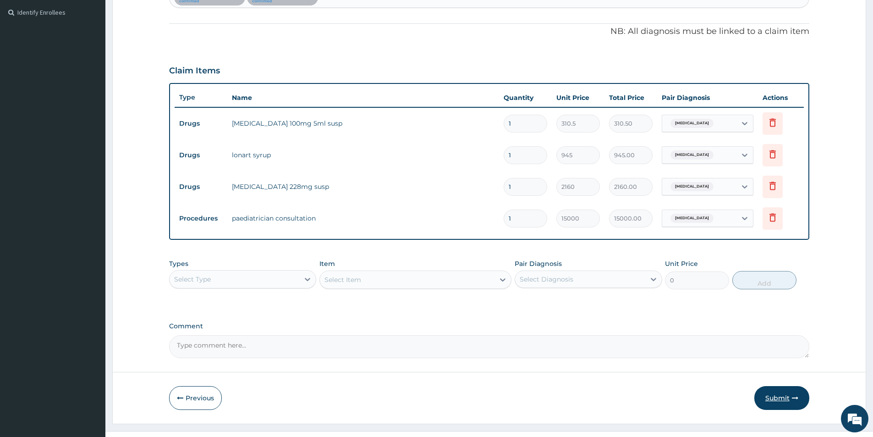
click at [775, 398] on button "Submit" at bounding box center [781, 398] width 55 height 24
